Goal: Task Accomplishment & Management: Use online tool/utility

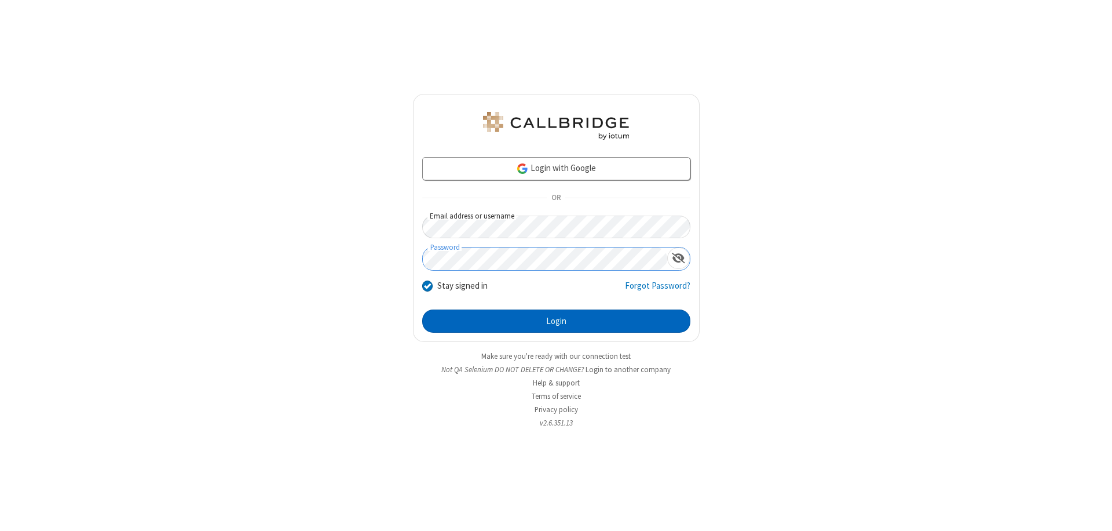
click at [556, 321] on button "Login" at bounding box center [556, 320] width 268 height 23
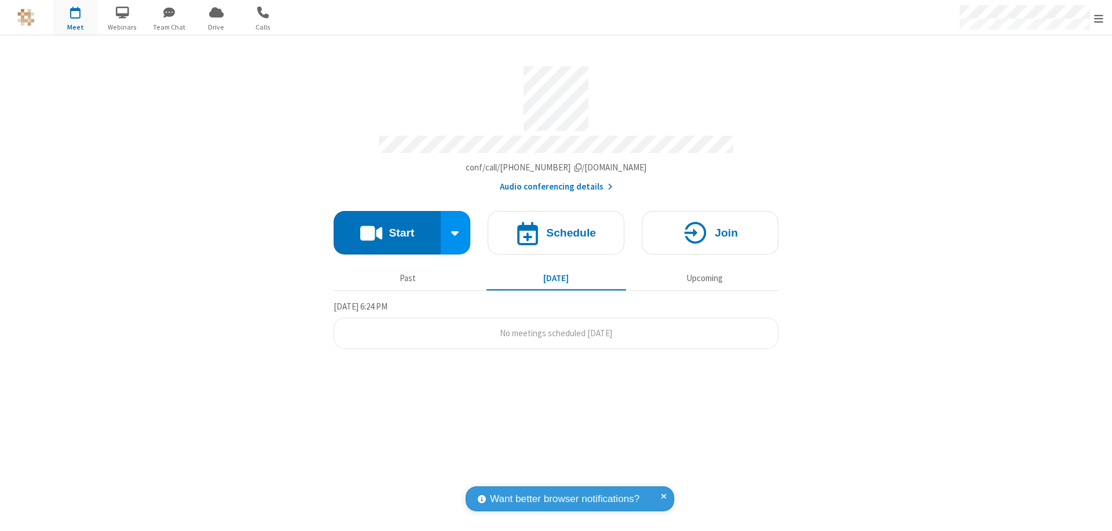
click at [387, 227] on button "Start" at bounding box center [387, 232] width 107 height 43
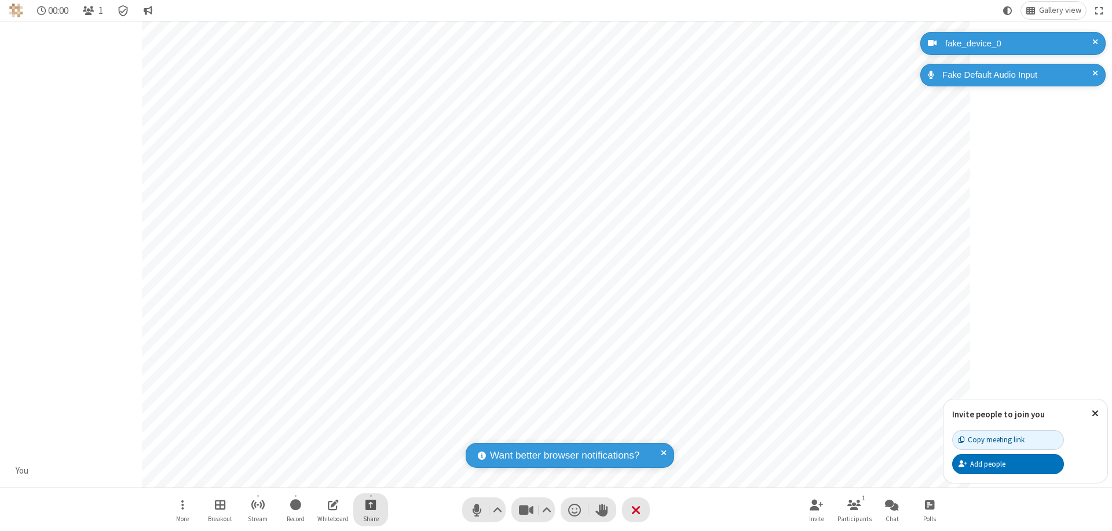
click at [371, 504] on span "Start sharing" at bounding box center [371, 504] width 11 height 14
click at [324, 476] on span "Share my screen" at bounding box center [324, 477] width 13 height 10
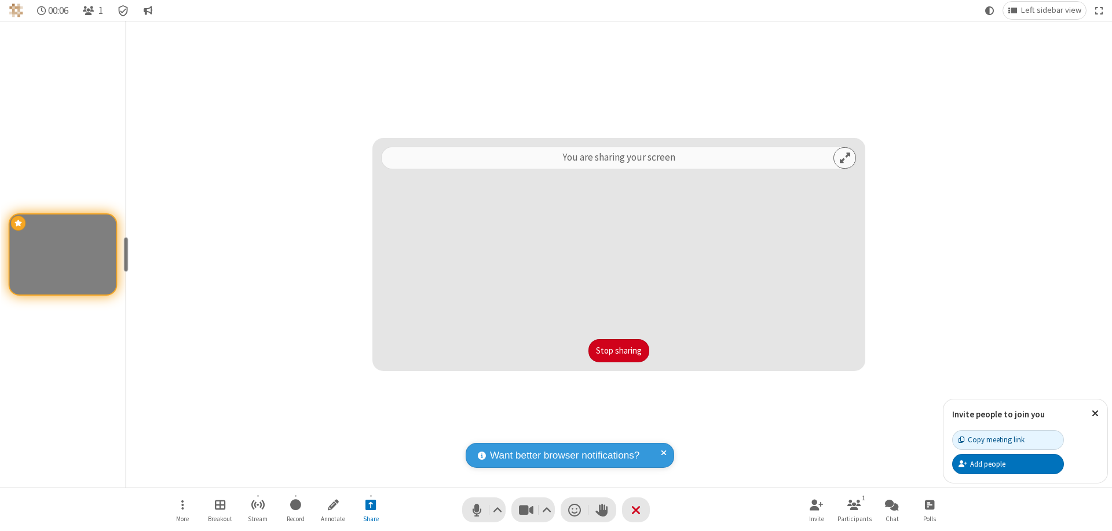
click at [619, 351] on button "Stop sharing" at bounding box center [619, 350] width 61 height 23
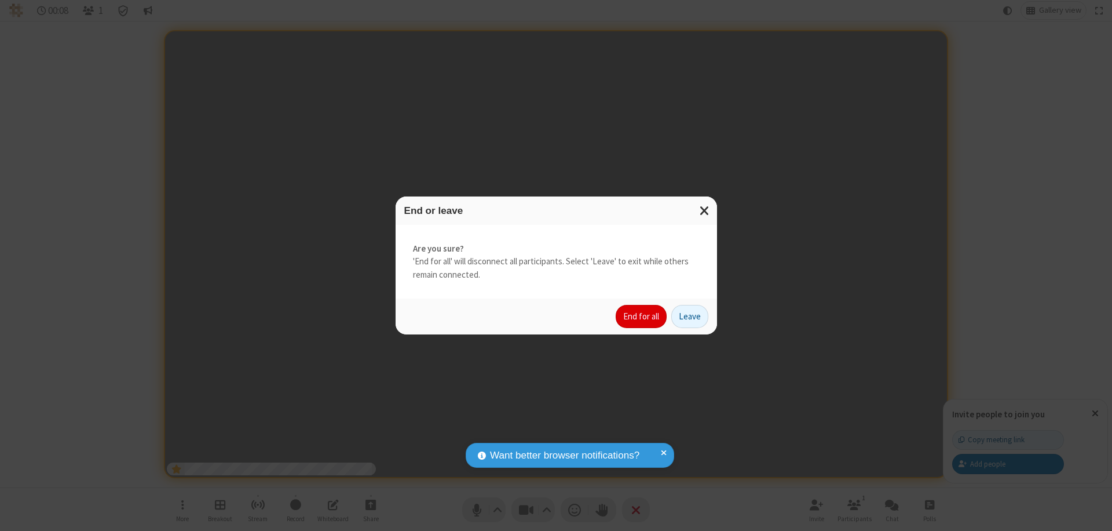
click at [642, 316] on button "End for all" at bounding box center [641, 316] width 51 height 23
